Goal: Information Seeking & Learning: Learn about a topic

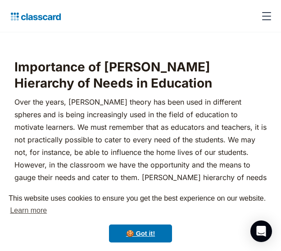
scroll to position [847, 0]
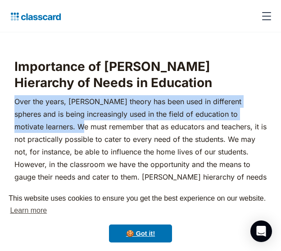
drag, startPoint x: 17, startPoint y: 71, endPoint x: 74, endPoint y: 94, distance: 62.1
click at [74, 95] on p "Over the years, [PERSON_NAME] theory has been used in different spheres and is …" at bounding box center [140, 151] width 252 height 113
click at [157, 141] on p "Over the years, [PERSON_NAME] theory has been used in different spheres and is …" at bounding box center [140, 151] width 252 height 113
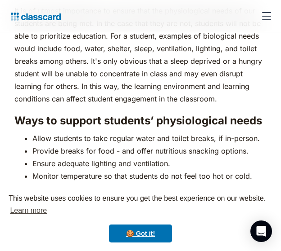
scroll to position [1344, 0]
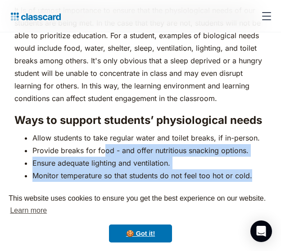
drag, startPoint x: 255, startPoint y: 133, endPoint x: 104, endPoint y: 112, distance: 152.7
click at [104, 132] on ul "Allow students to take regular water and toilet breaks, if in-person. Provide b…" at bounding box center [140, 157] width 252 height 50
click at [138, 170] on li "Monitor temperature so that students do not feel too hot or cold." at bounding box center [149, 176] width 234 height 13
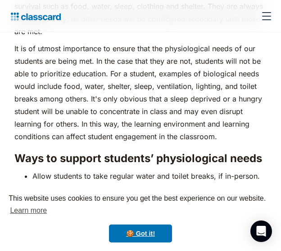
scroll to position [1306, 0]
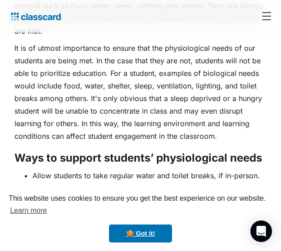
click at [249, 207] on li "Monitor temperature so that students do not feel too hot or cold." at bounding box center [149, 213] width 234 height 13
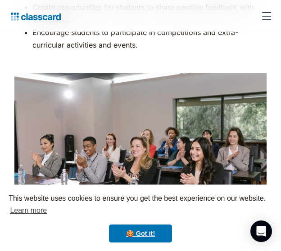
scroll to position [3226, 0]
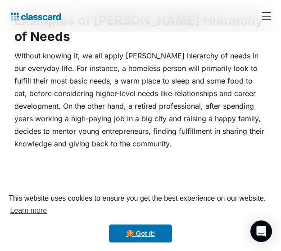
scroll to position [572, 0]
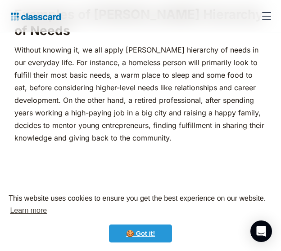
click at [142, 239] on link "🍪 Got it!" at bounding box center [140, 234] width 63 height 18
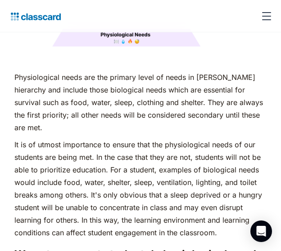
scroll to position [1110, 0]
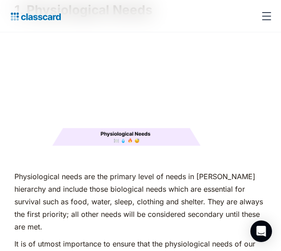
click at [203, 47] on img at bounding box center [140, 86] width 252 height 126
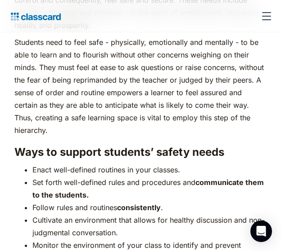
scroll to position [1737, 0]
